Goal: Navigation & Orientation: Find specific page/section

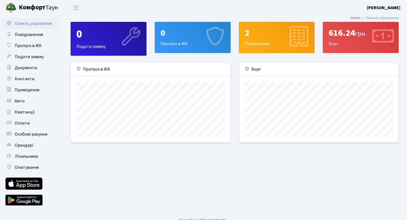
scroll to position [80, 159]
click at [31, 114] on span "Квитанції" at bounding box center [25, 112] width 20 height 6
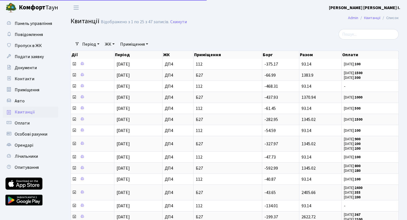
select select "25"
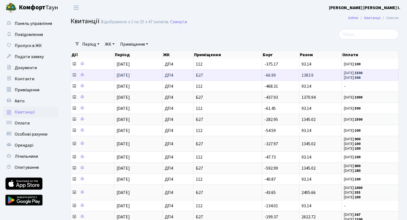
click at [76, 77] on icon at bounding box center [74, 75] width 4 height 4
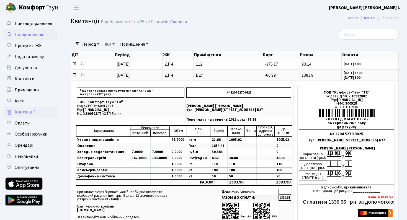
click at [33, 29] on link "Повідомлення" at bounding box center [30, 34] width 55 height 11
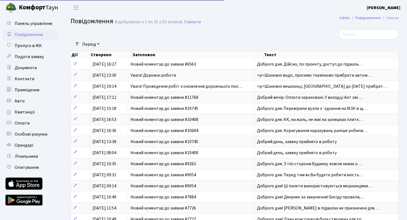
select select "25"
click at [30, 24] on span "Панель управління" at bounding box center [33, 23] width 37 height 6
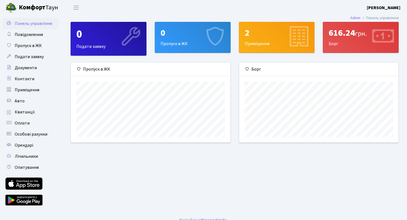
scroll to position [80, 159]
